Goal: Check status: Check status

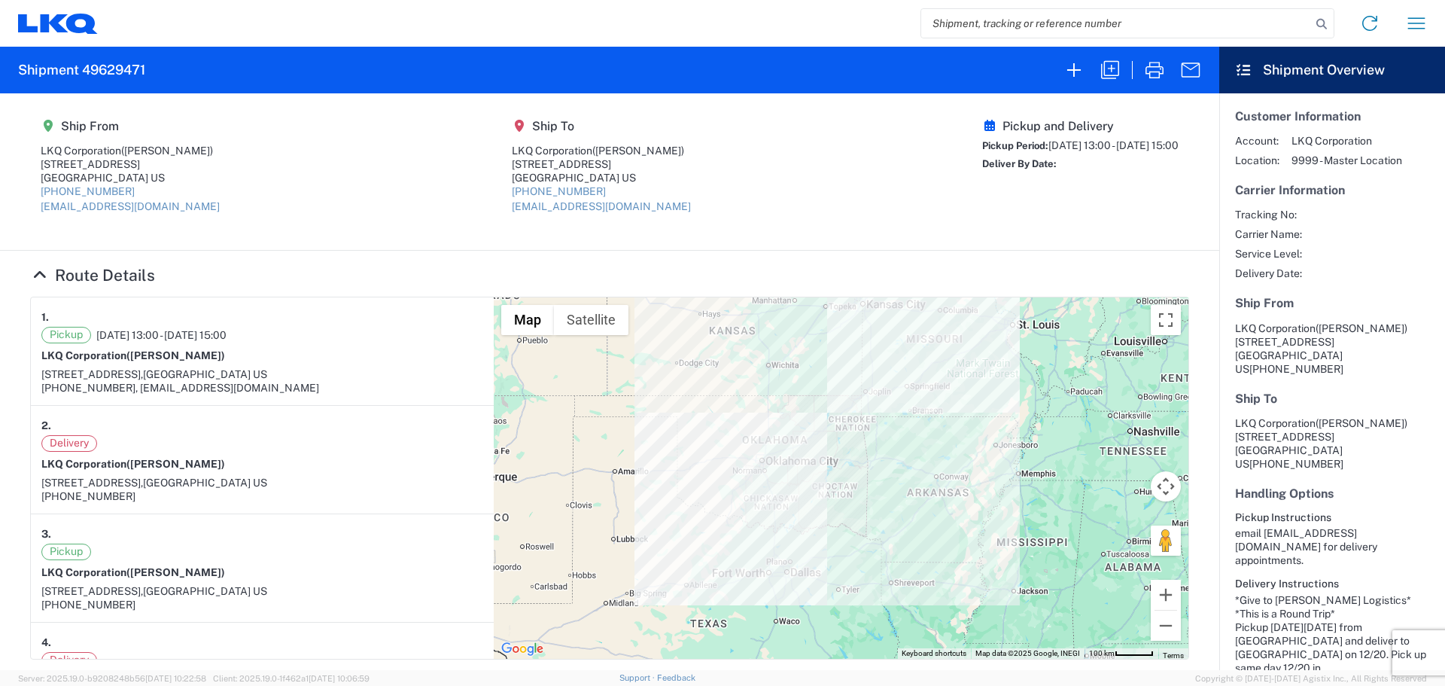
click at [980, 24] on input "search" at bounding box center [1116, 23] width 390 height 29
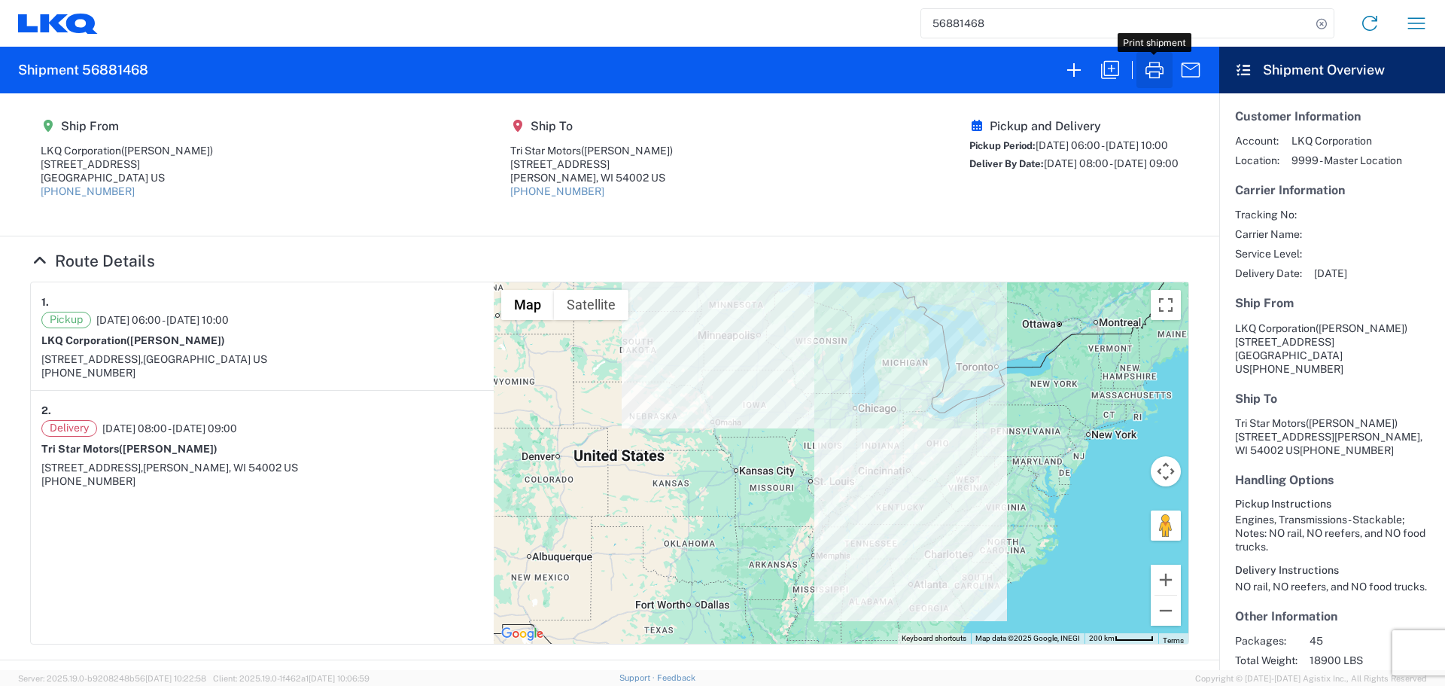
click at [1154, 67] on icon "button" at bounding box center [1155, 70] width 18 height 17
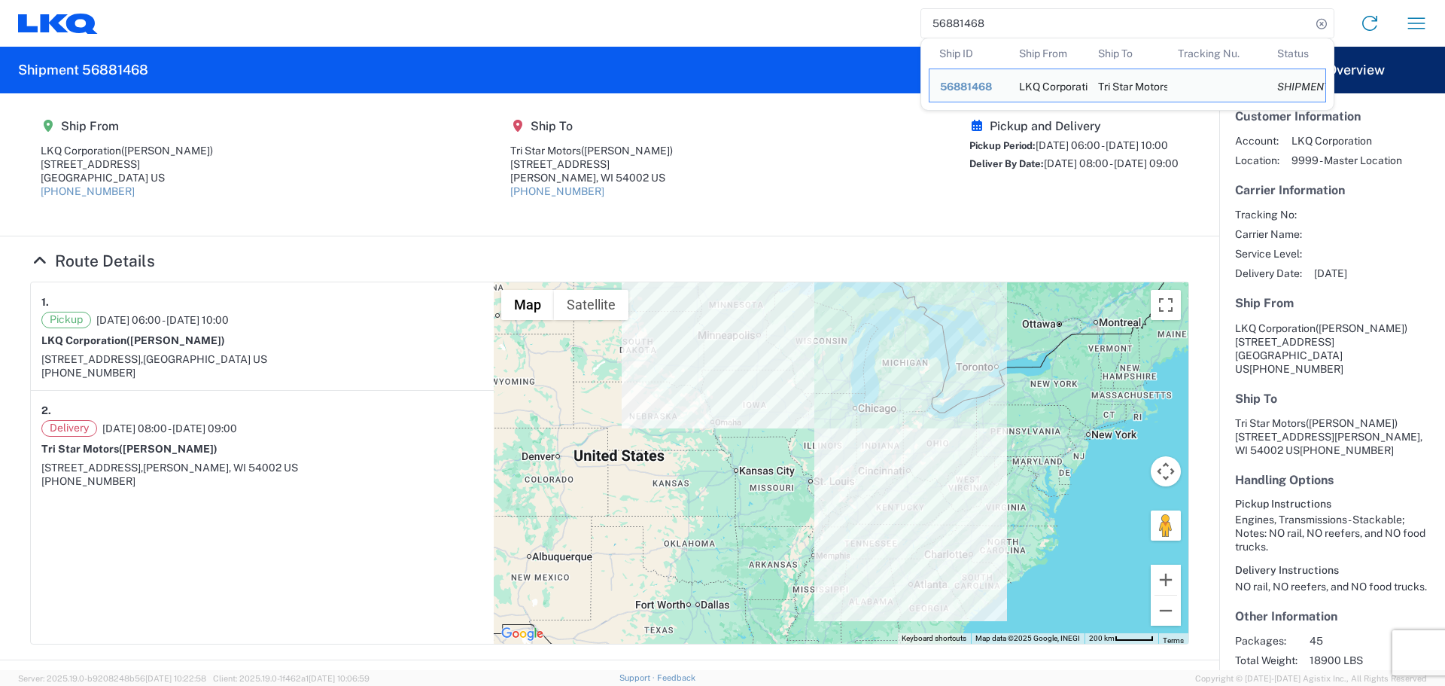
click at [999, 26] on input "56881468" at bounding box center [1116, 23] width 390 height 29
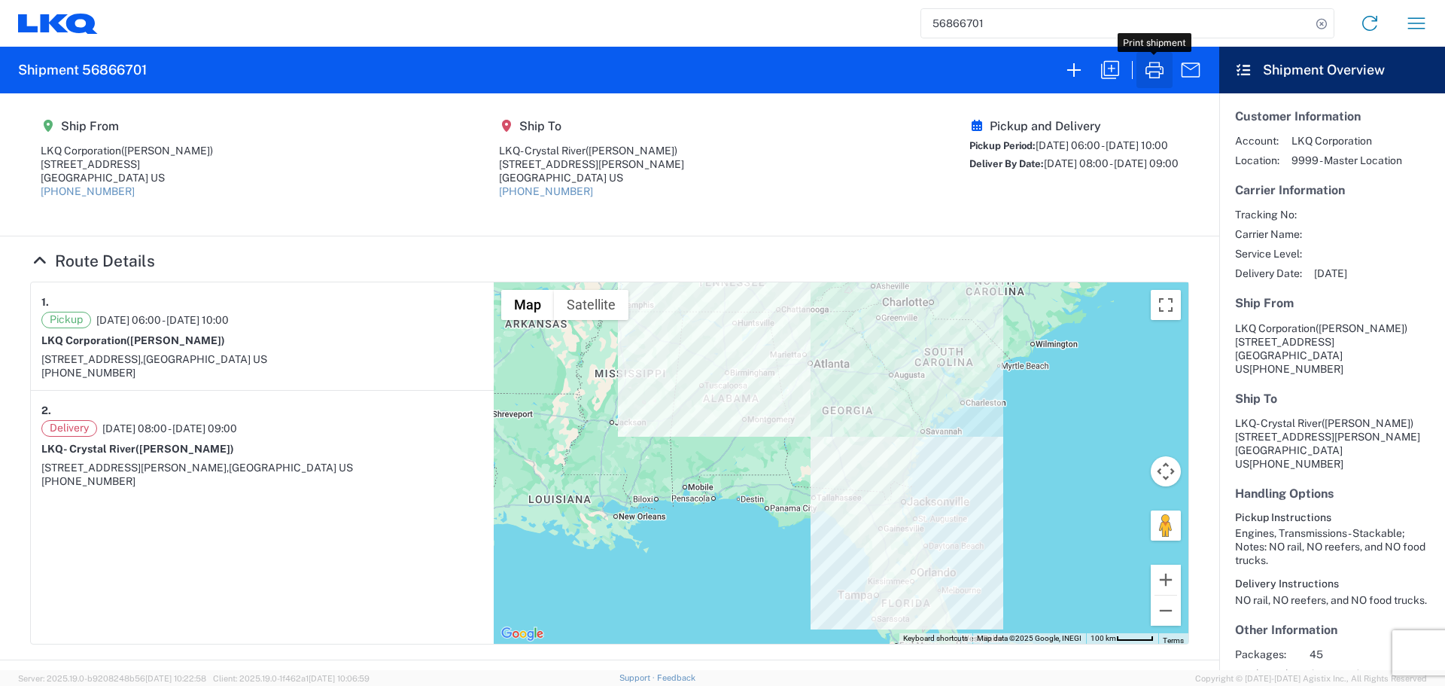
click at [1156, 78] on icon "button" at bounding box center [1155, 70] width 18 height 17
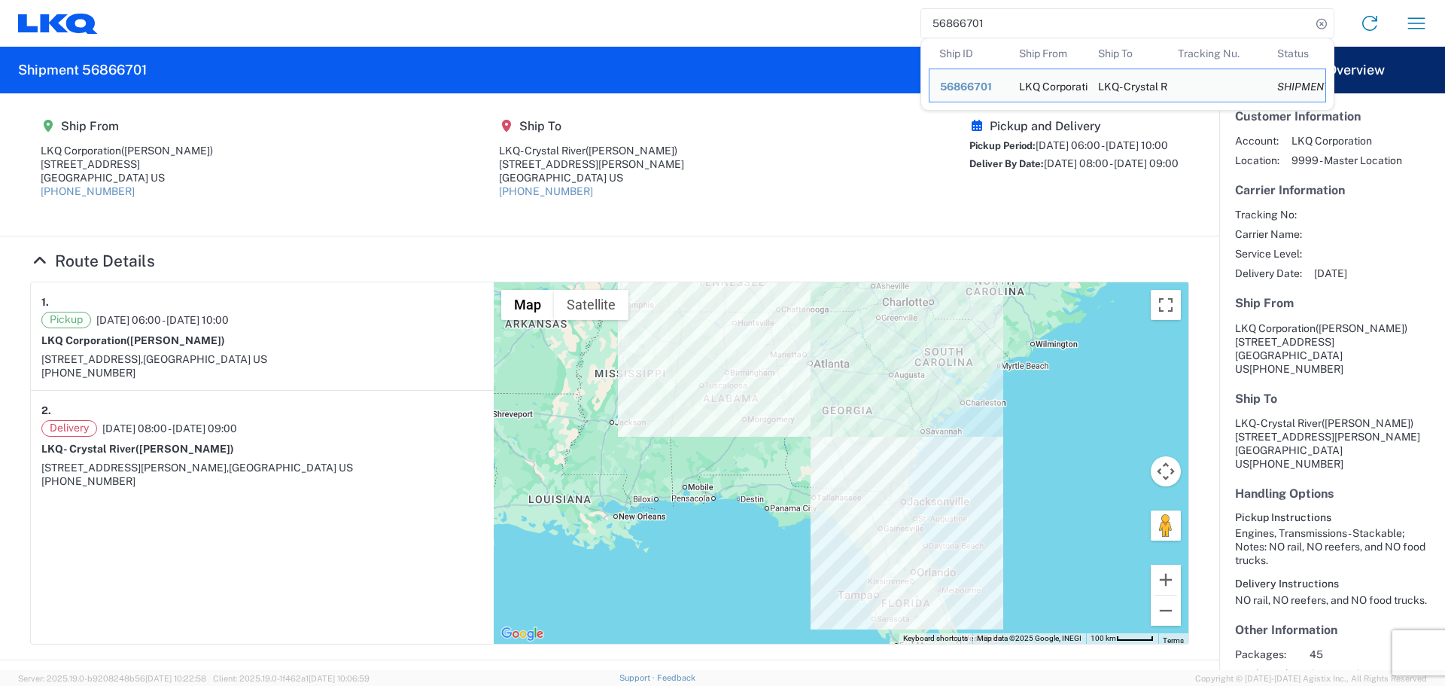
click at [1019, 20] on input "56866701" at bounding box center [1116, 23] width 390 height 29
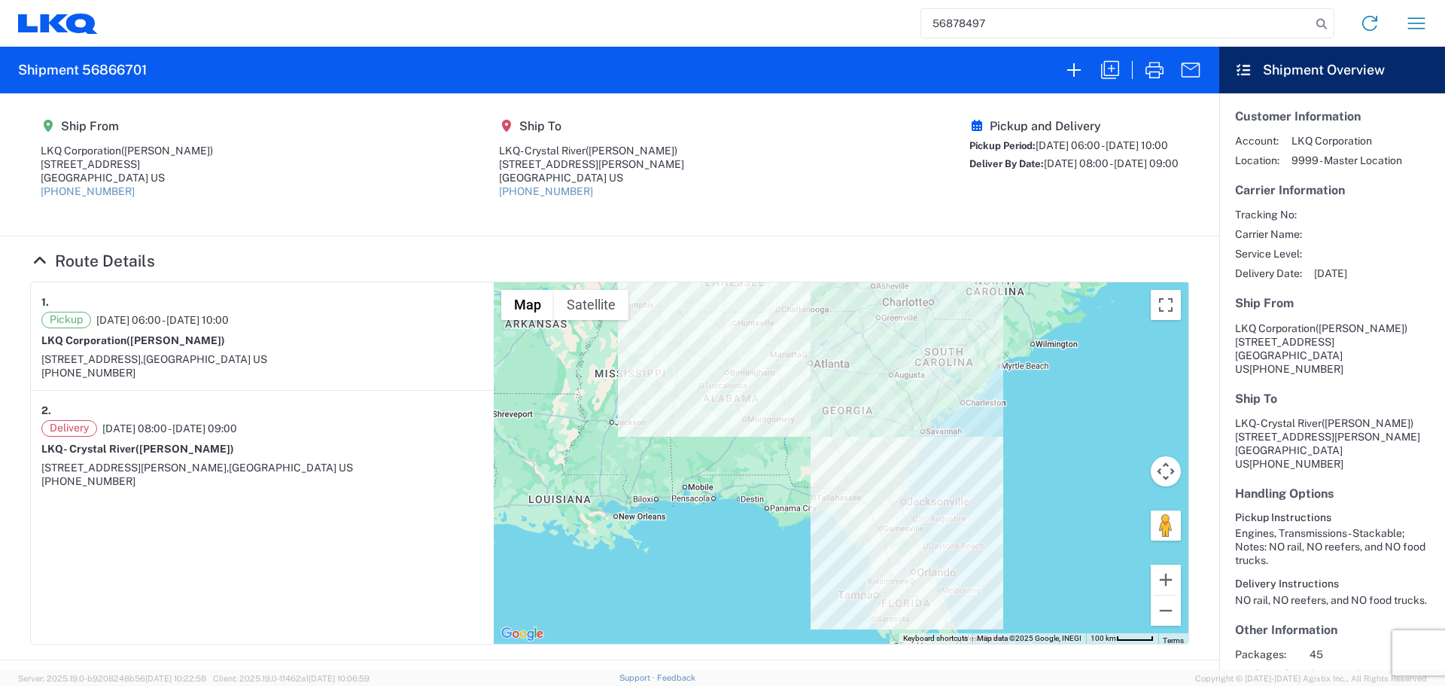
type input "56878497"
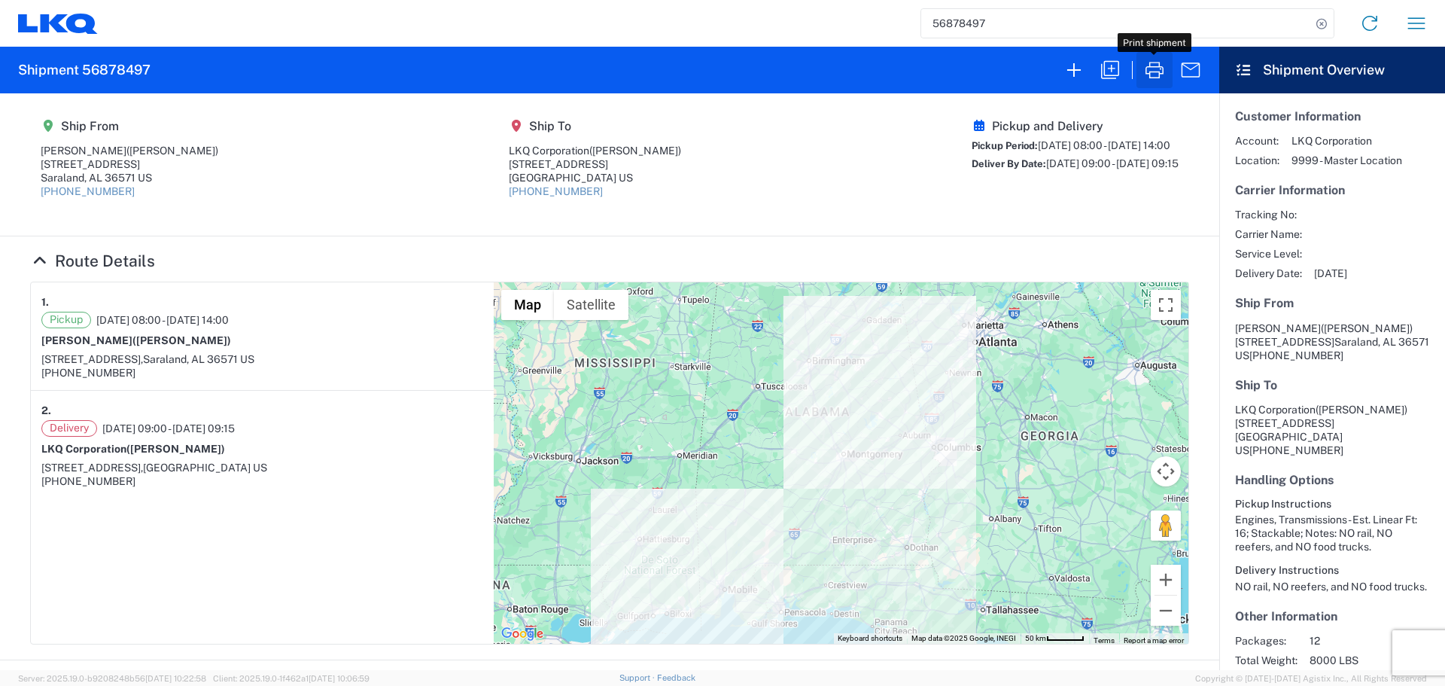
click at [1171, 65] on button "button" at bounding box center [1154, 70] width 36 height 36
